Goal: Task Accomplishment & Management: Use online tool/utility

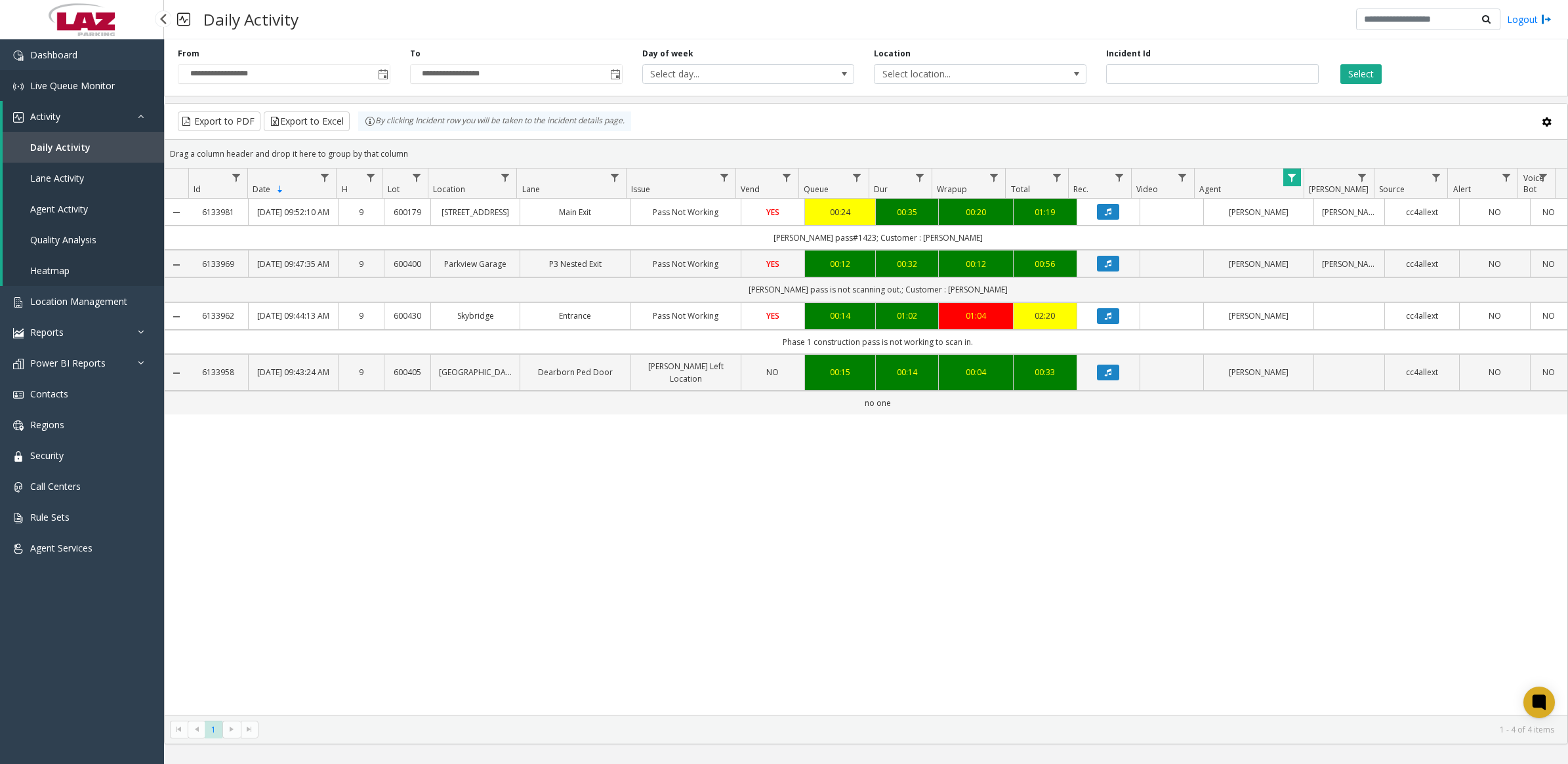
click at [64, 80] on span "Live Queue Monitor" at bounding box center [73, 85] width 85 height 13
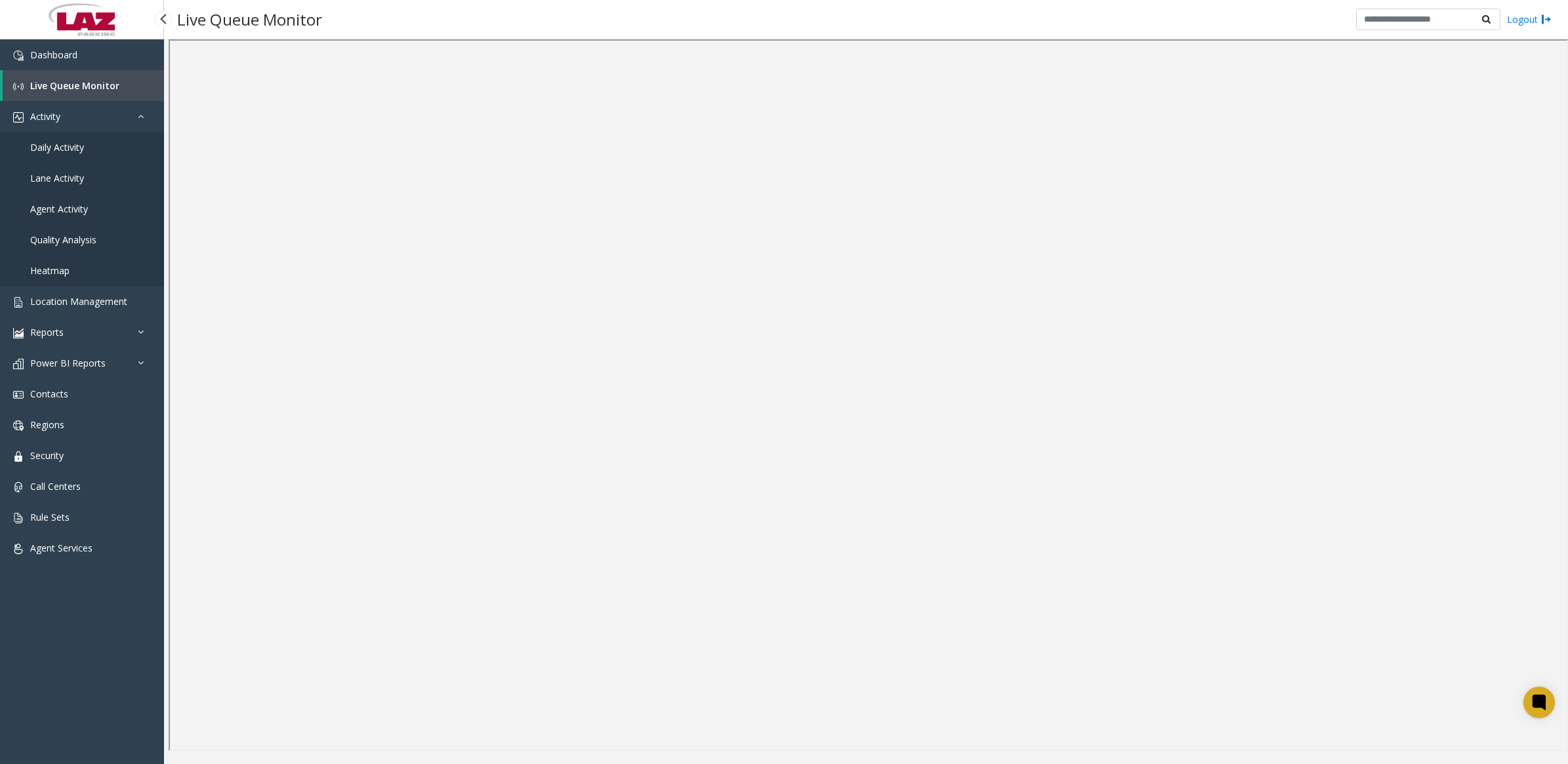
click at [48, 145] on span "Daily Activity" at bounding box center [57, 147] width 54 height 13
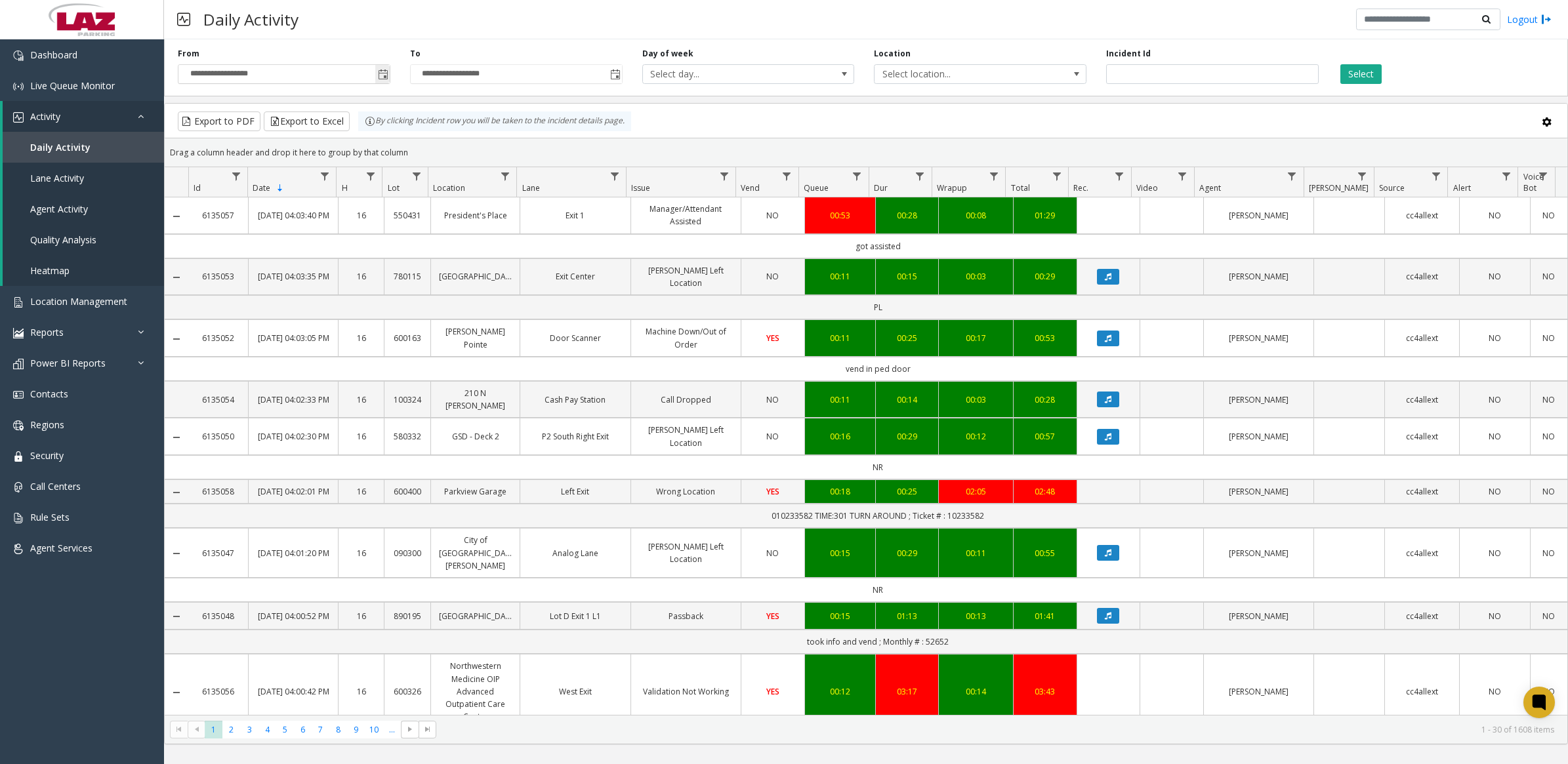
click at [385, 77] on span "Toggle popup" at bounding box center [383, 75] width 11 height 11
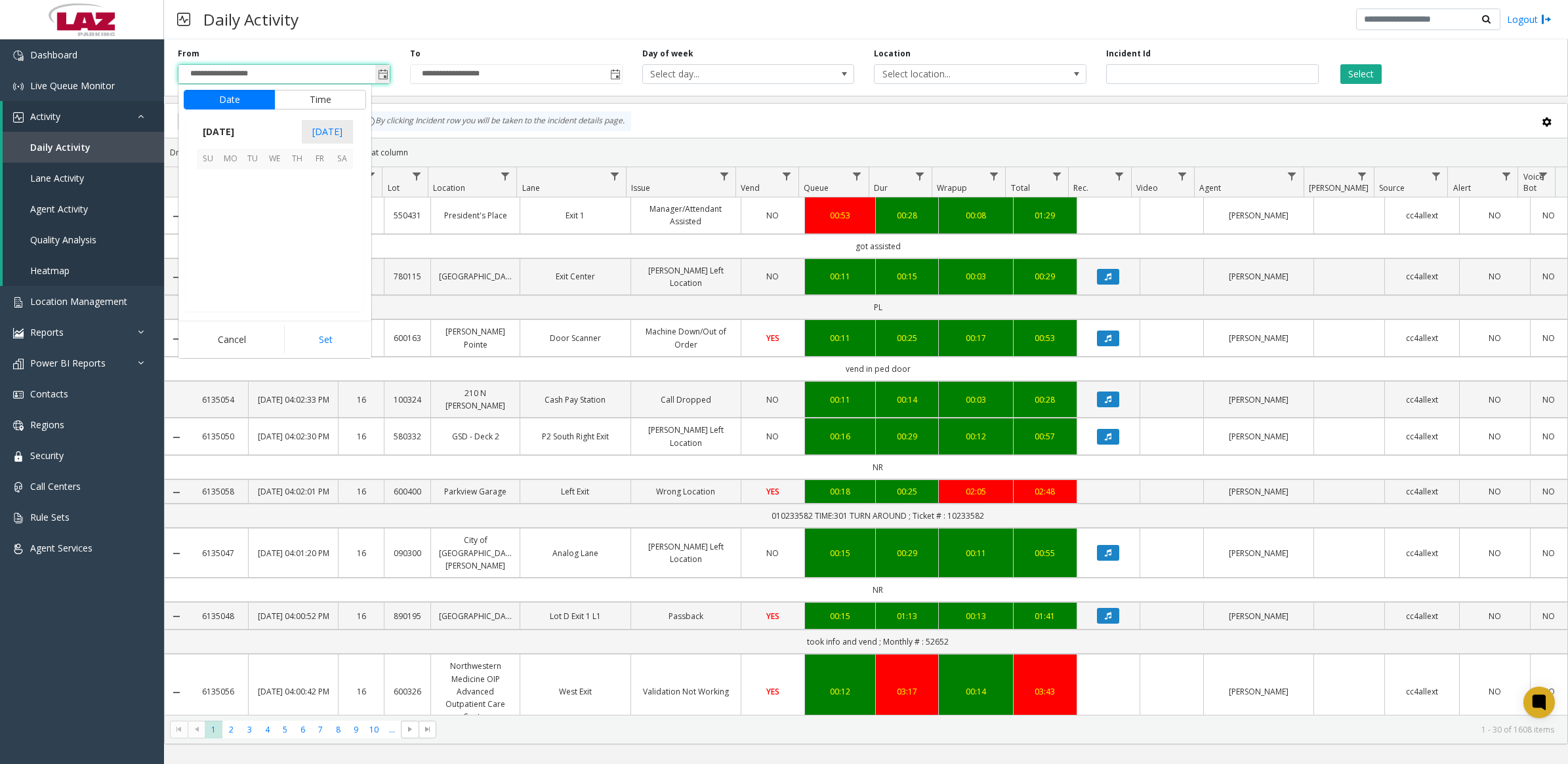
scroll to position [235289, 0]
click at [303, 97] on button "Time" at bounding box center [320, 99] width 92 height 20
click at [213, 266] on span "7" at bounding box center [215, 267] width 5 height 13
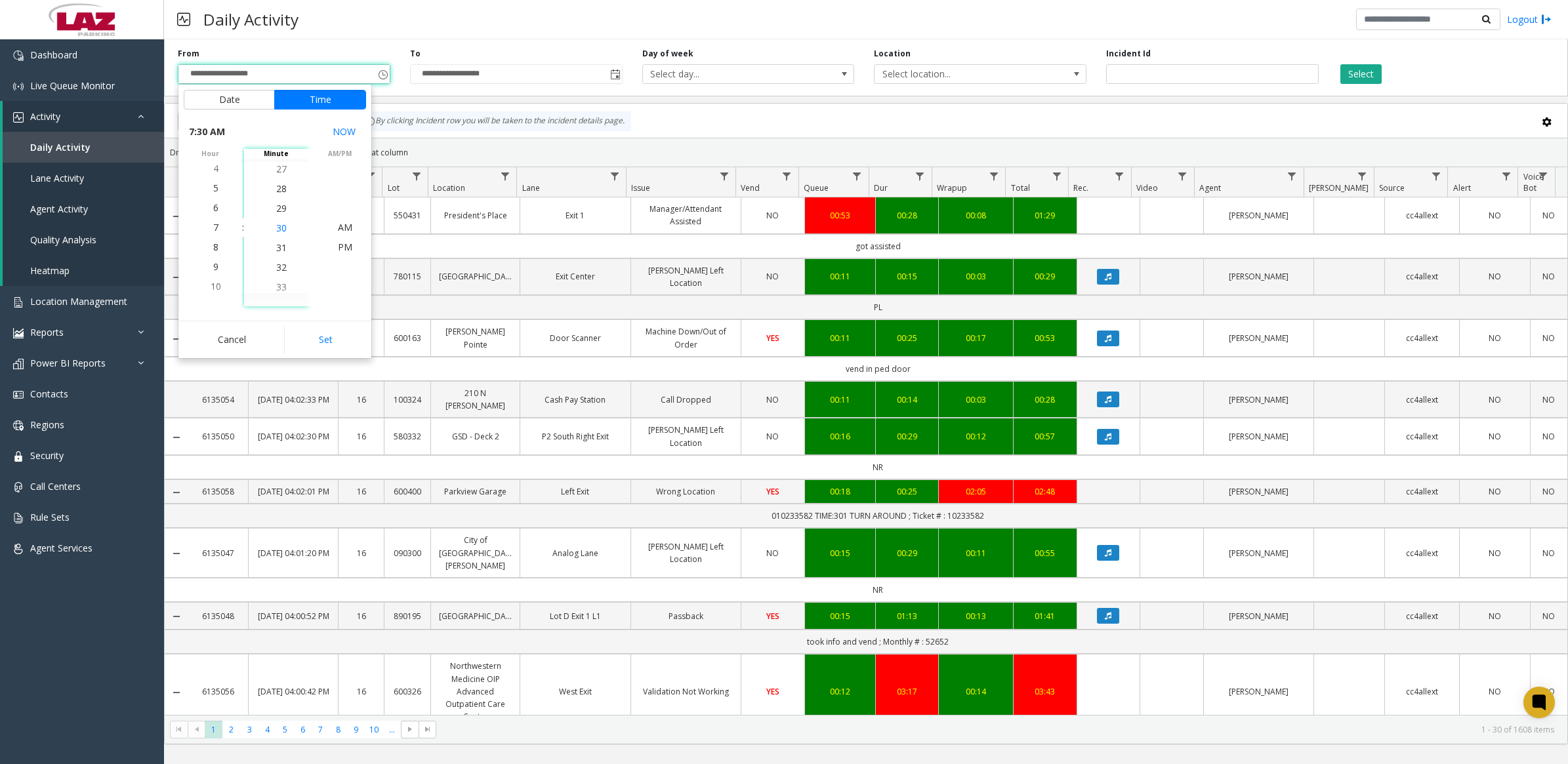
click at [280, 229] on span "30" at bounding box center [281, 228] width 11 height 13
click at [335, 336] on button "Set" at bounding box center [325, 339] width 83 height 29
type input "**********"
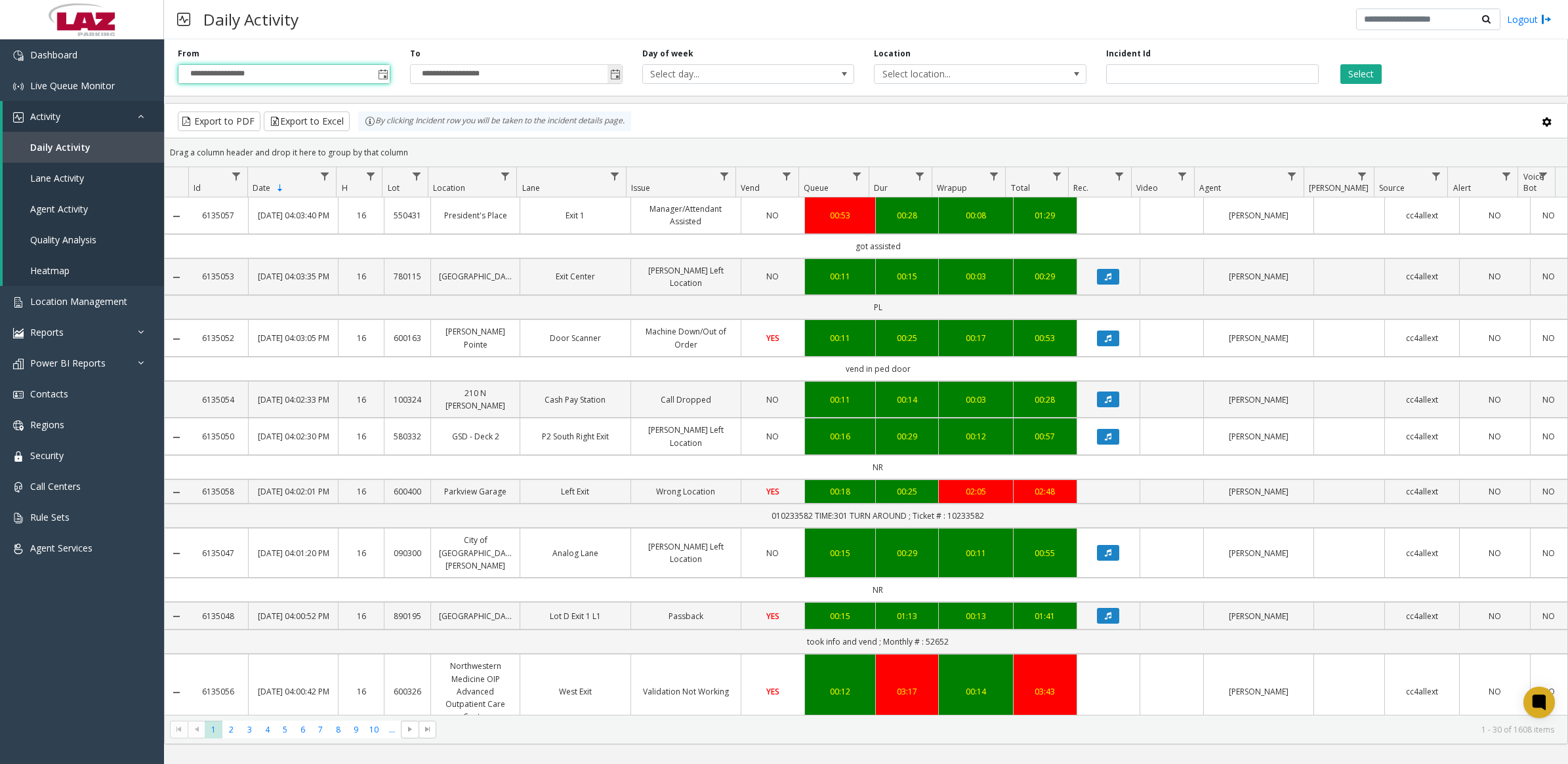
click at [621, 76] on span "Toggle popup" at bounding box center [615, 74] width 14 height 21
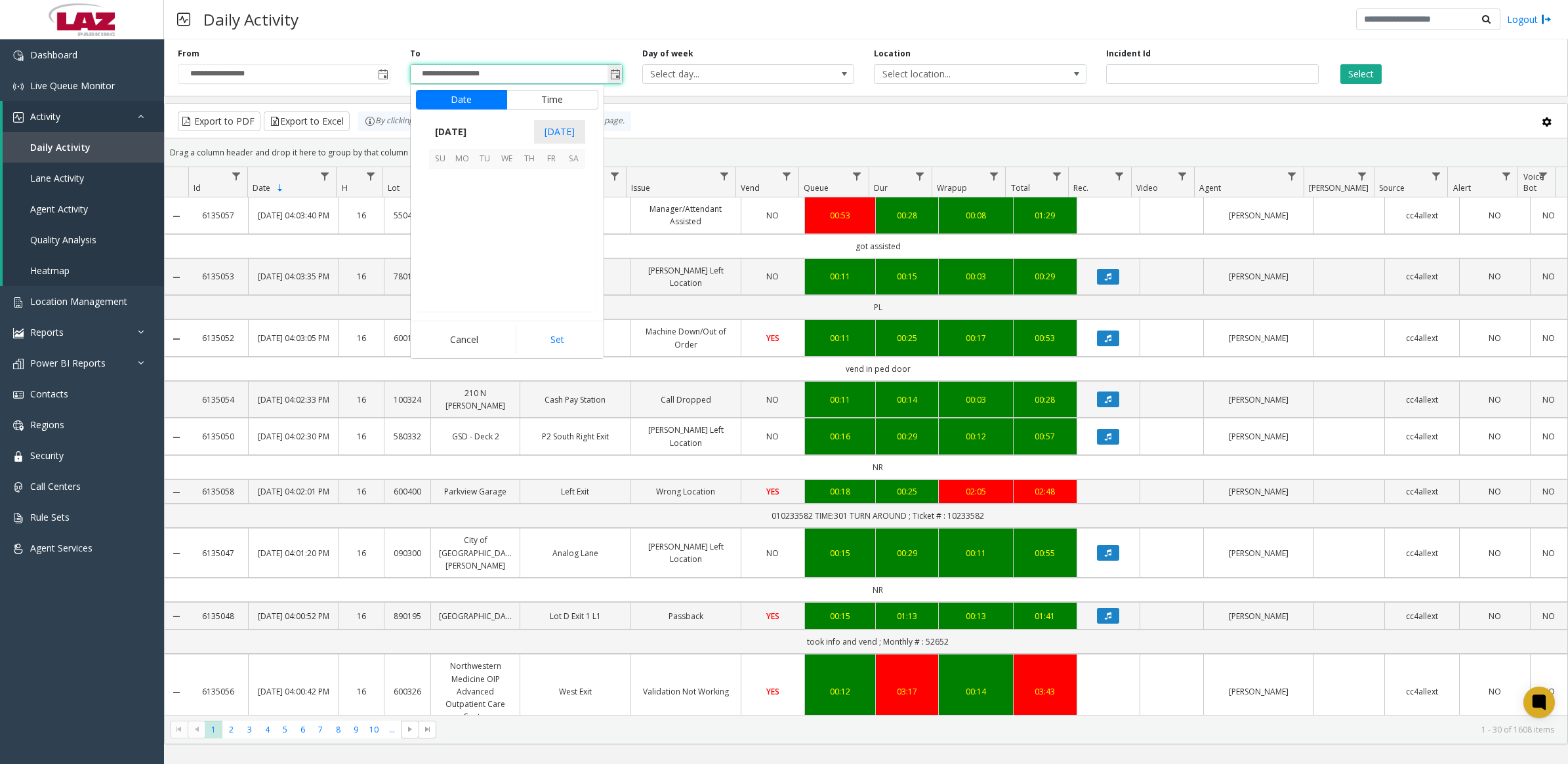
scroll to position [20, 0]
click at [535, 95] on button "Time" at bounding box center [553, 99] width 92 height 20
click at [445, 244] on span "3" at bounding box center [447, 248] width 5 height 13
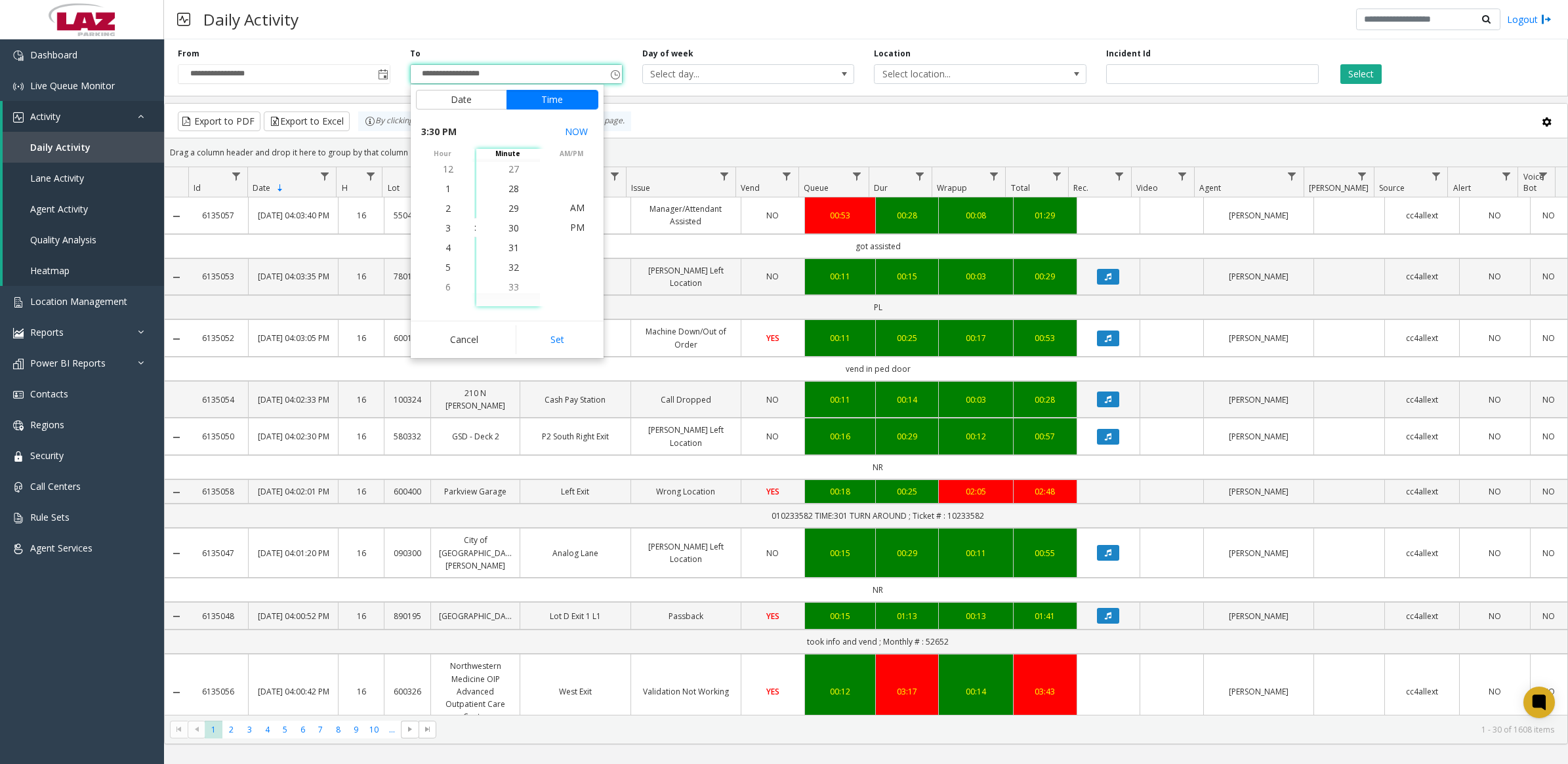
click at [518, 231] on li "30" at bounding box center [513, 229] width 46 height 20
click at [570, 228] on span "PM" at bounding box center [577, 227] width 14 height 13
click at [567, 345] on button "Set" at bounding box center [557, 339] width 83 height 29
type input "**********"
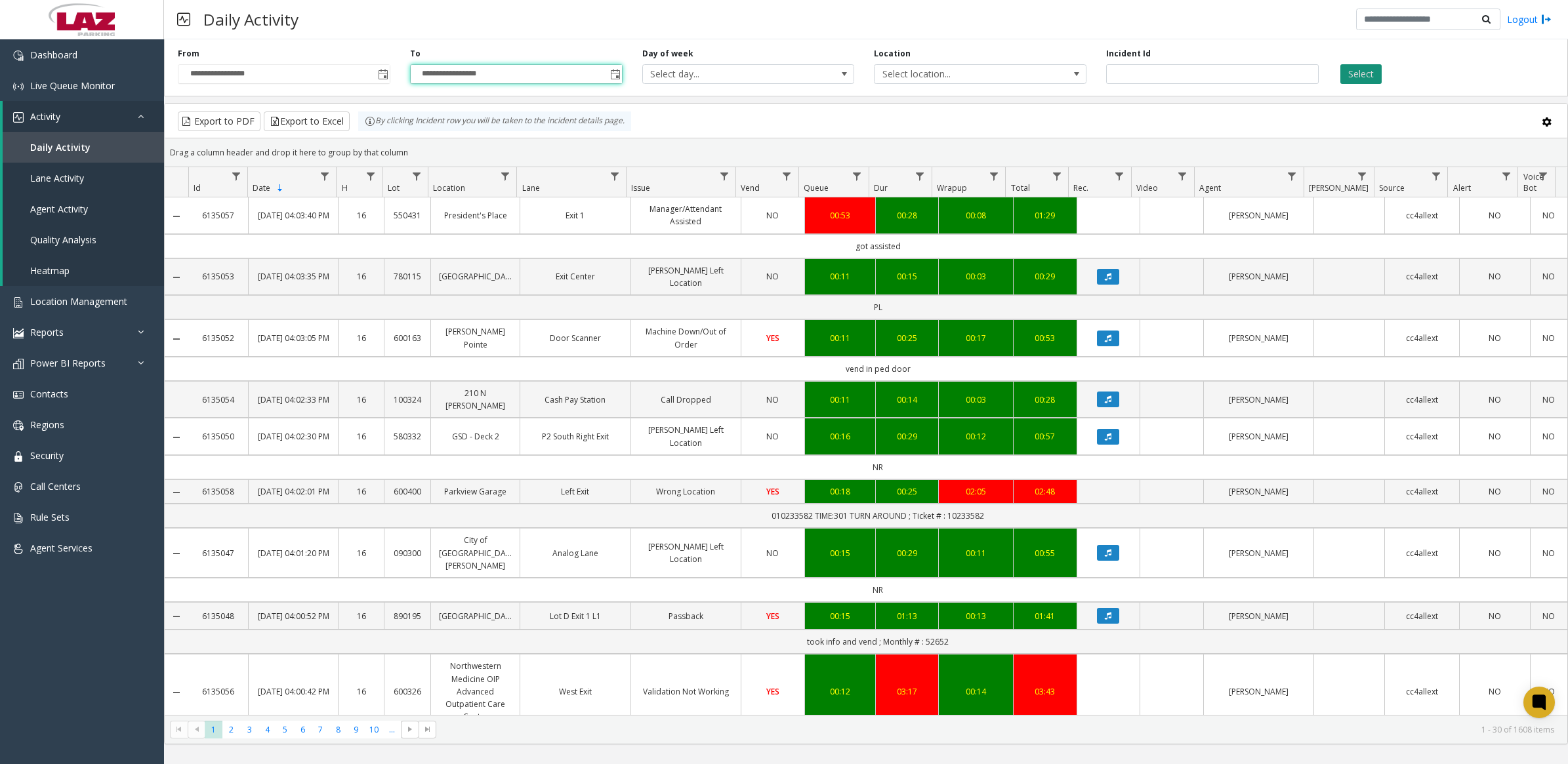
click at [1356, 67] on button "Select" at bounding box center [1361, 74] width 42 height 20
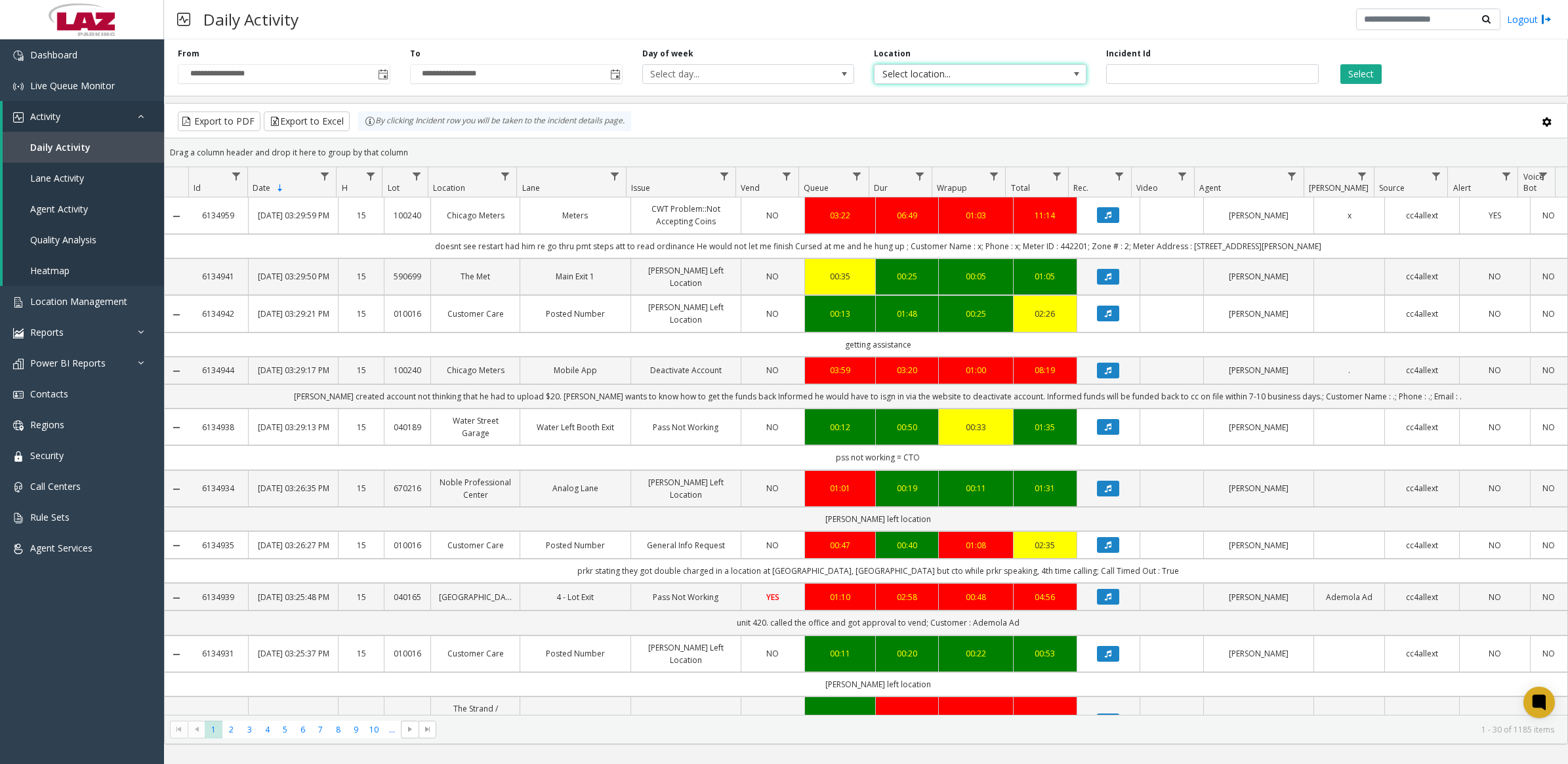
click at [1029, 71] on span "Select location..." at bounding box center [958, 74] width 169 height 18
type input "*******"
click at [897, 165] on li "100240 Chicago Meters" at bounding box center [980, 162] width 209 height 18
click at [1369, 77] on button "Select" at bounding box center [1361, 74] width 42 height 20
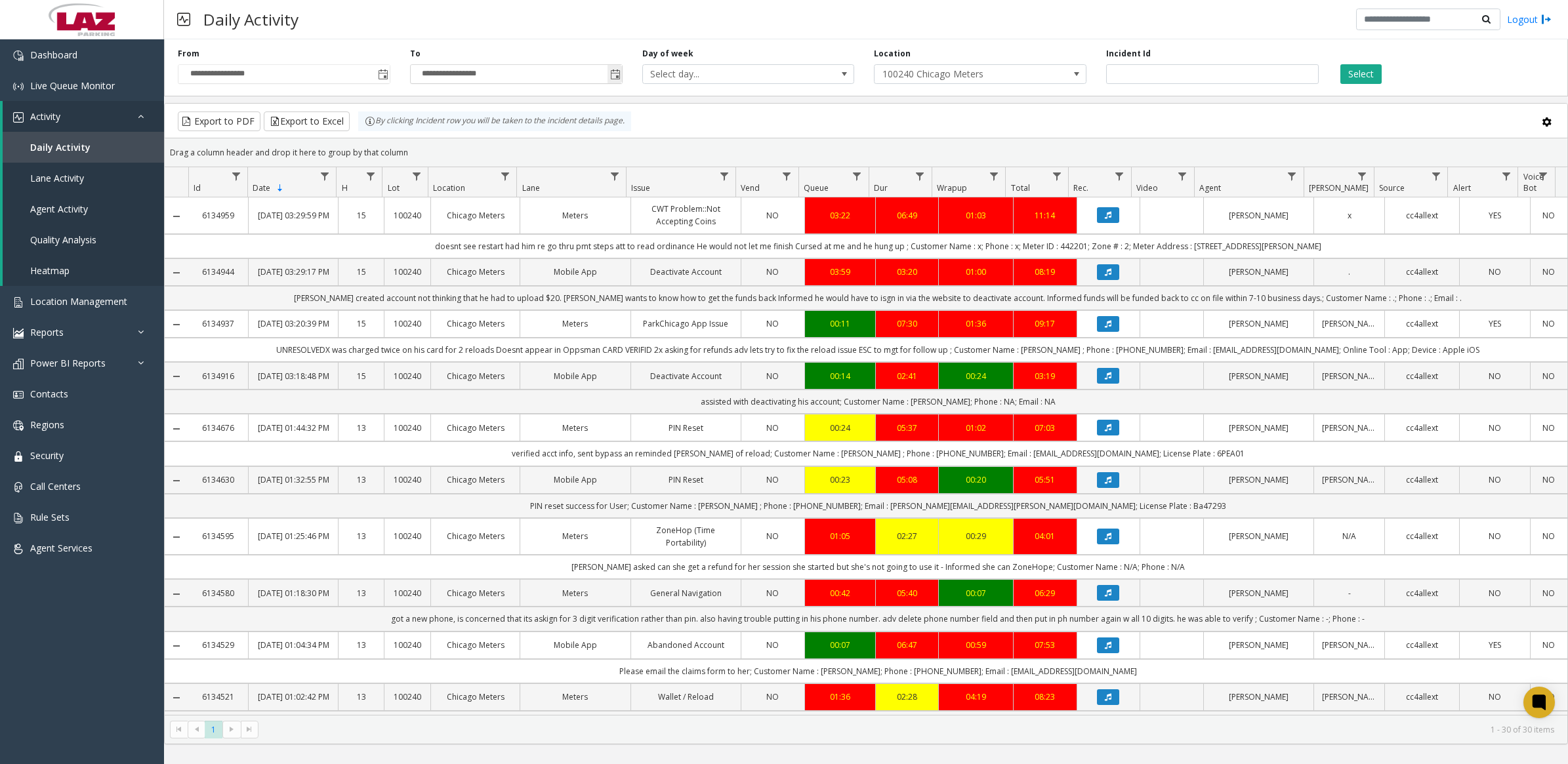
click at [612, 76] on span "Toggle popup" at bounding box center [615, 75] width 11 height 11
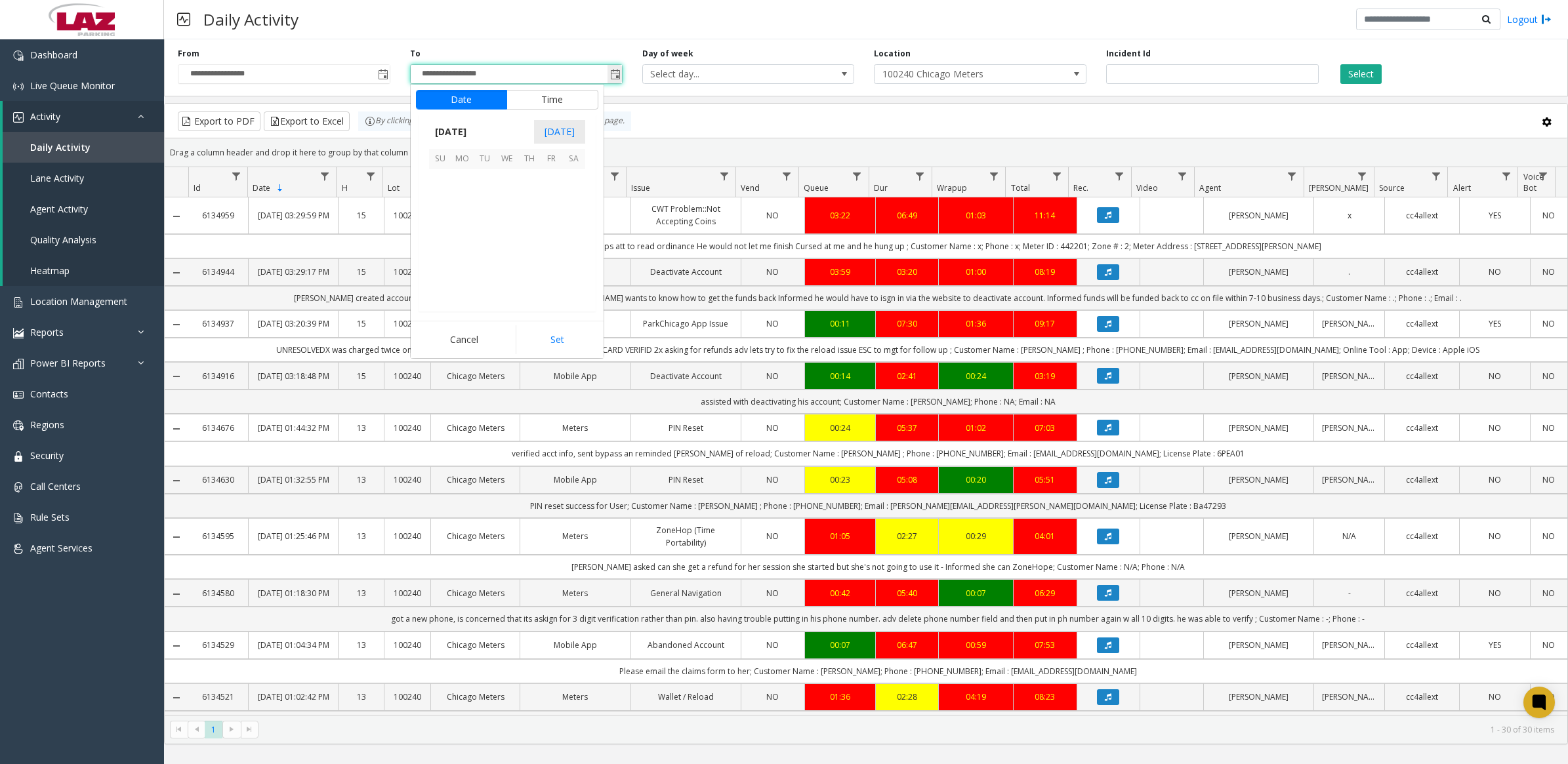
scroll to position [20, 0]
click at [578, 99] on button "Time" at bounding box center [553, 99] width 92 height 20
click at [509, 188] on span "00" at bounding box center [514, 188] width 11 height 13
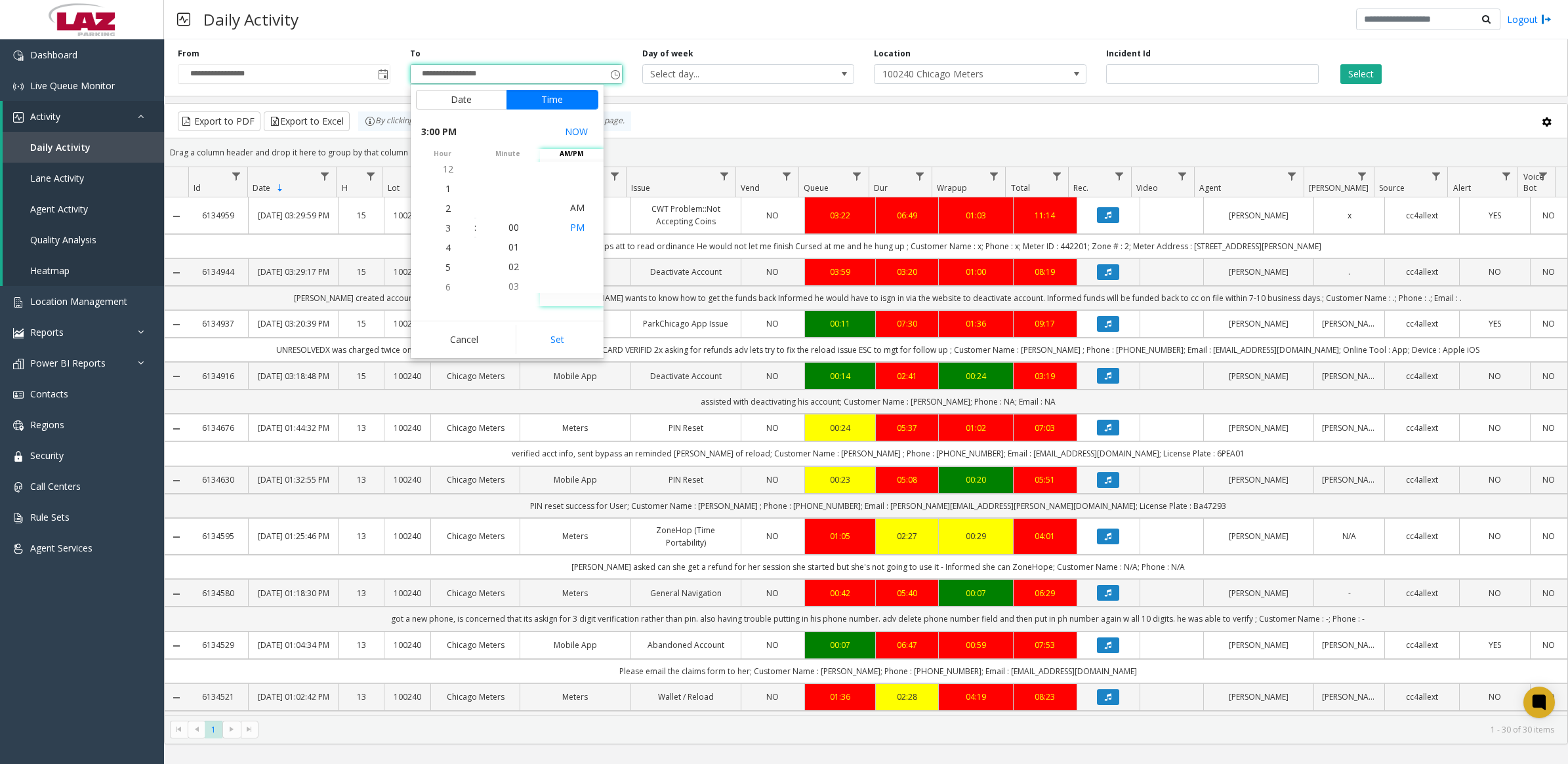
click at [563, 227] on li "PM" at bounding box center [577, 228] width 46 height 20
click at [575, 340] on button "Set" at bounding box center [557, 339] width 83 height 29
type input "**********"
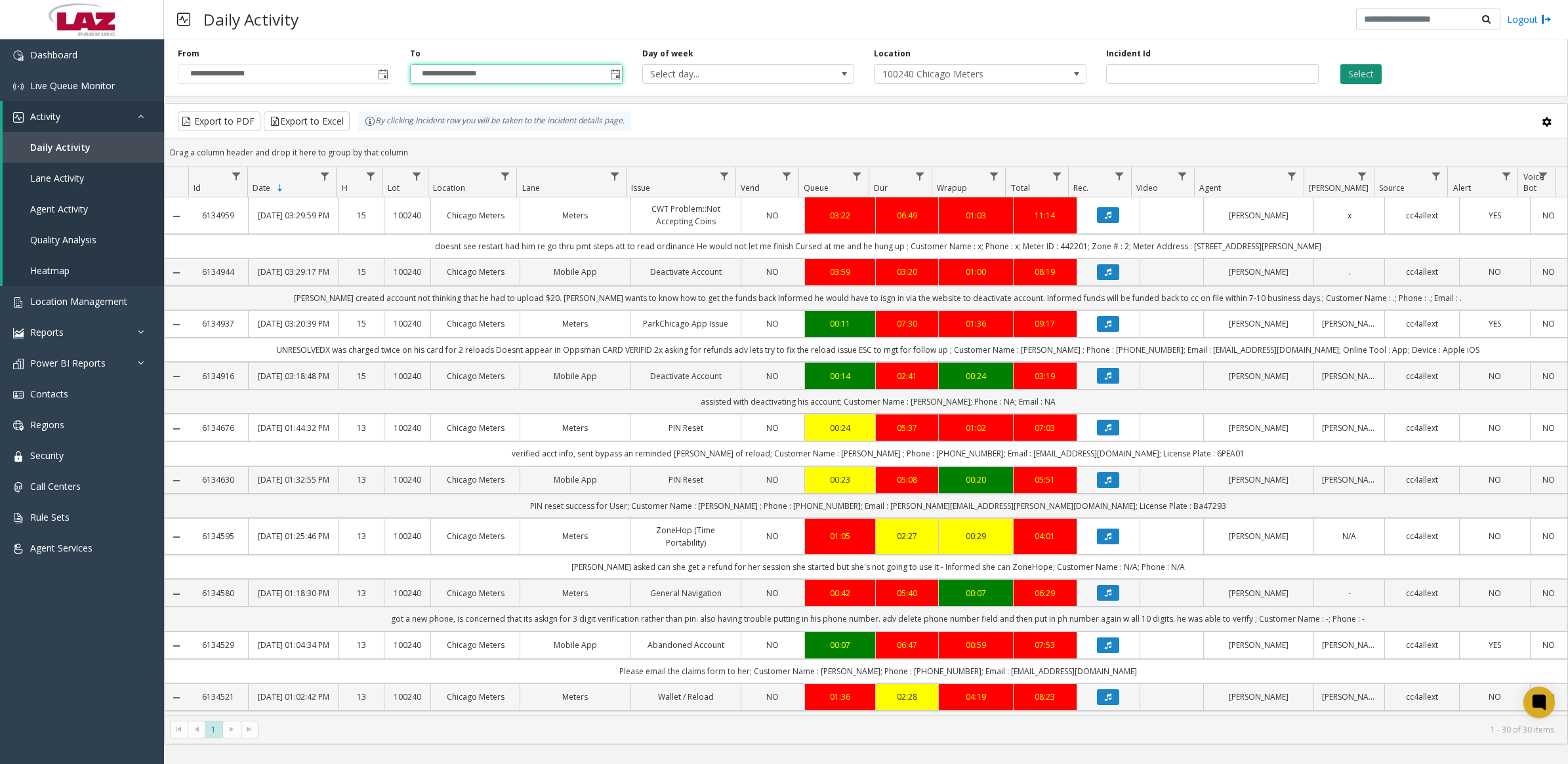
click at [1361, 75] on button "Select" at bounding box center [1361, 74] width 42 height 20
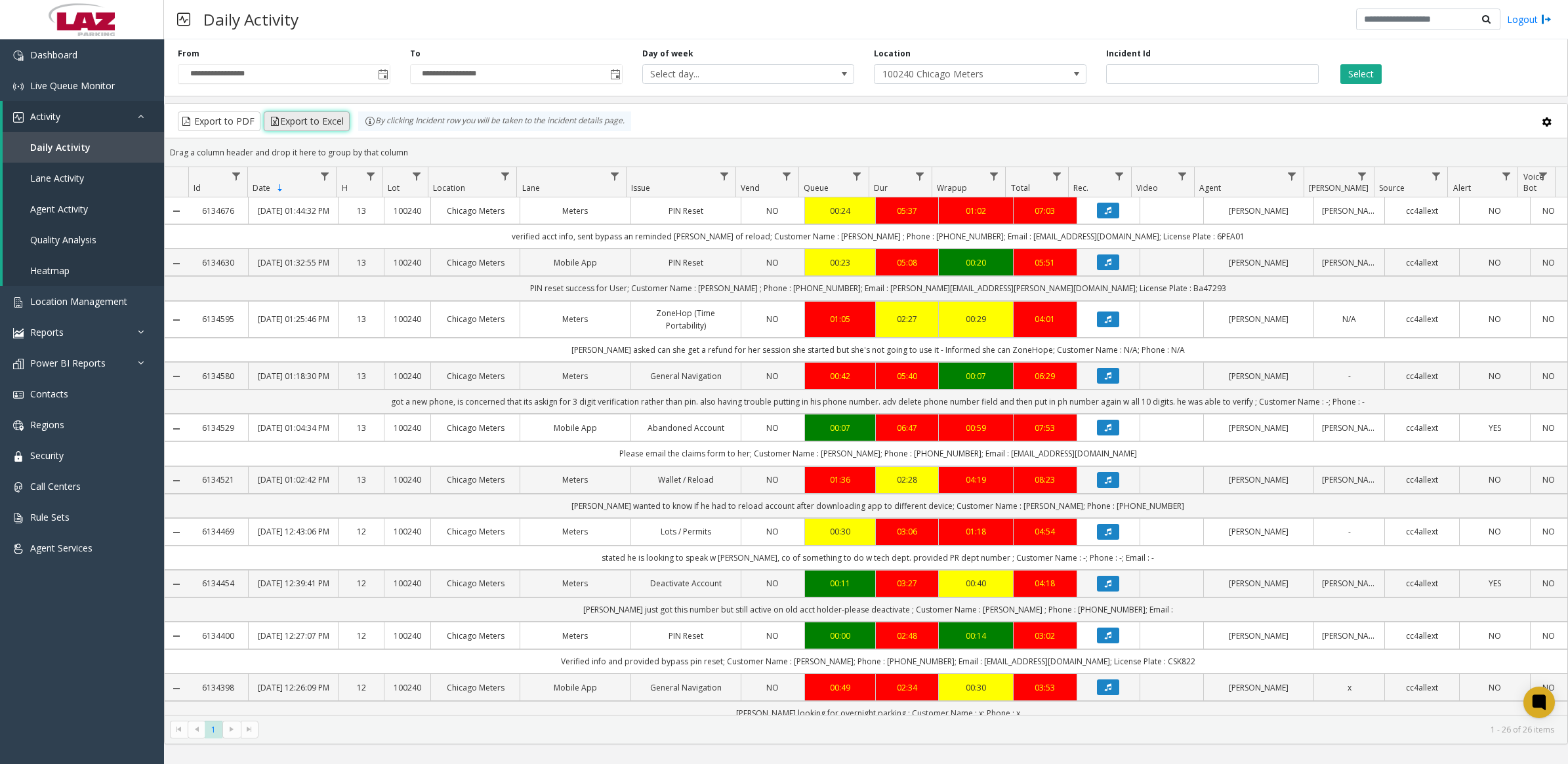
click at [322, 118] on button "Export to Excel" at bounding box center [307, 121] width 86 height 20
click at [1504, 79] on div "Select" at bounding box center [1445, 66] width 232 height 36
